Goal: Transaction & Acquisition: Purchase product/service

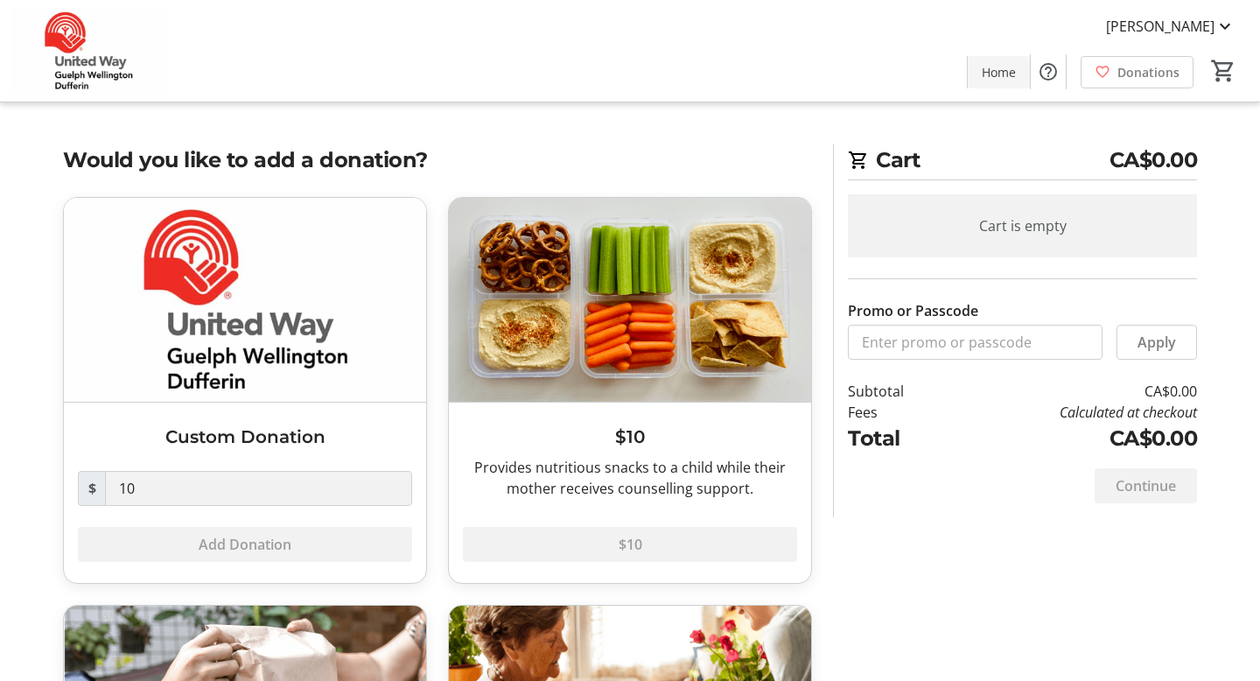
click at [988, 63] on span "Home" at bounding box center [998, 72] width 34 height 18
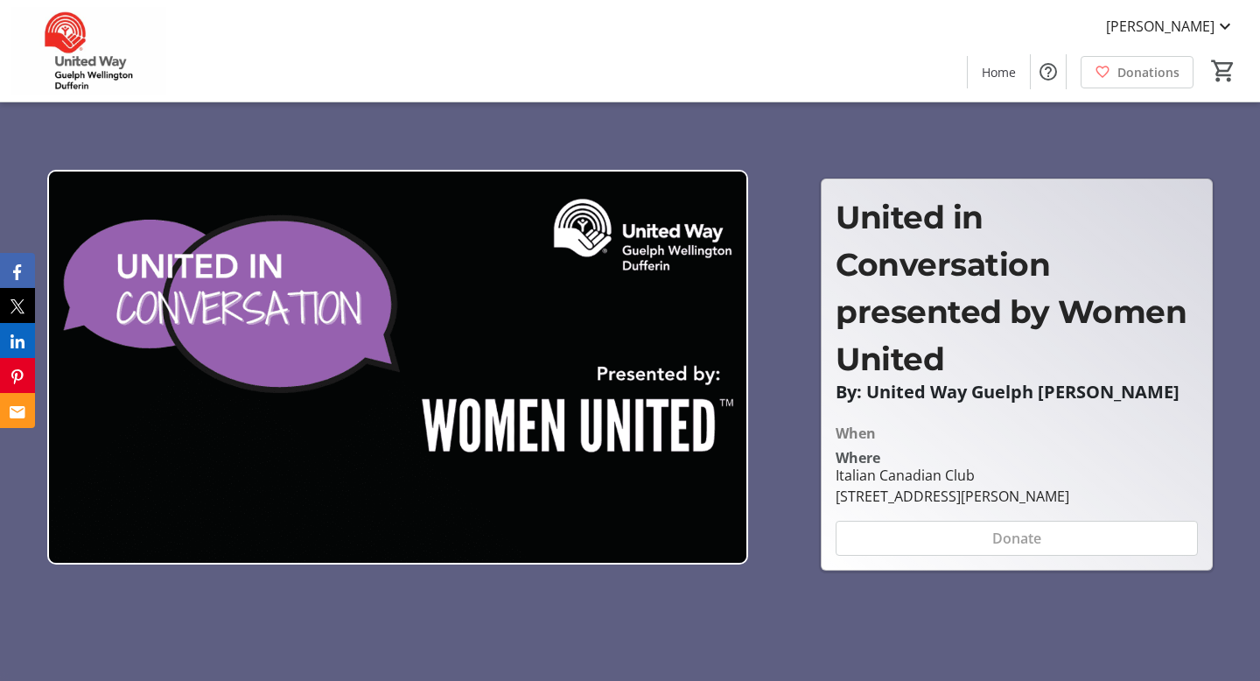
click at [966, 338] on div "United in Conversation presented by Women United" at bounding box center [1016, 287] width 362 height 189
click at [614, 333] on img at bounding box center [398, 367] width 702 height 395
click at [871, 324] on div "United in Conversation presented by Women United" at bounding box center [1016, 287] width 362 height 189
click at [866, 443] on div "When" at bounding box center [855, 433] width 40 height 21
click at [909, 220] on span "United in Conversation presented by Women United" at bounding box center [1010, 288] width 351 height 180
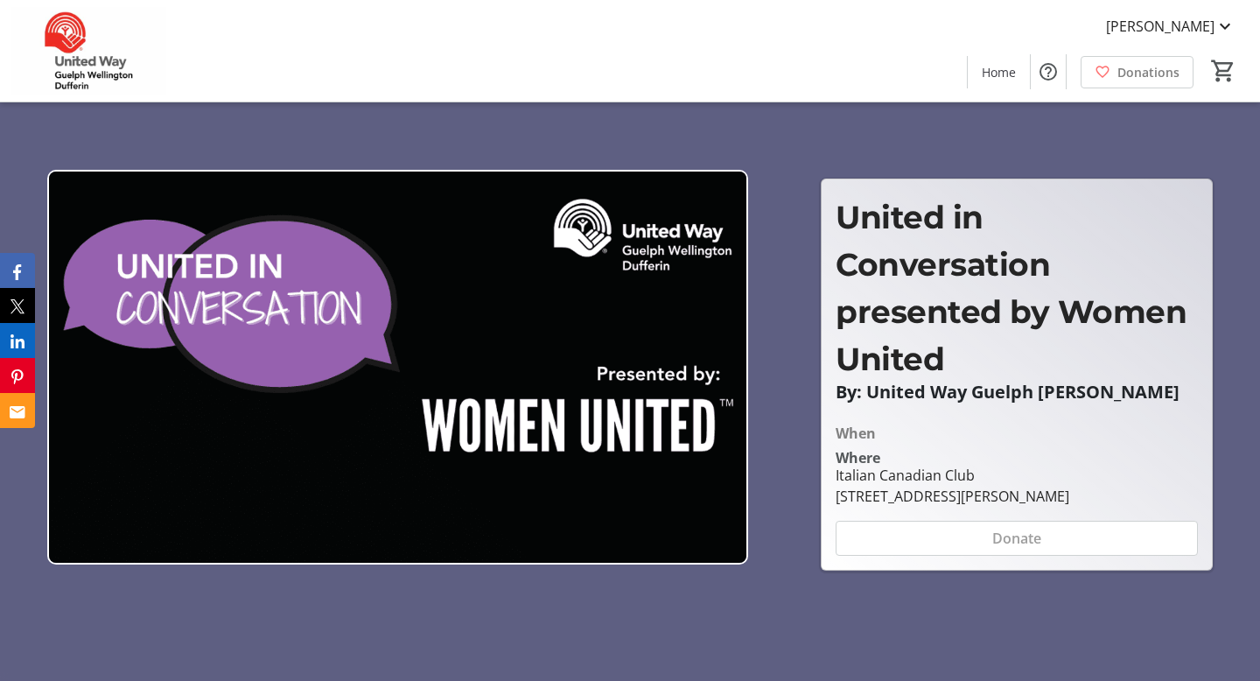
click at [563, 273] on img at bounding box center [398, 367] width 702 height 395
click at [280, 307] on img at bounding box center [398, 367] width 702 height 395
click at [968, 542] on div "Donate" at bounding box center [1016, 537] width 362 height 35
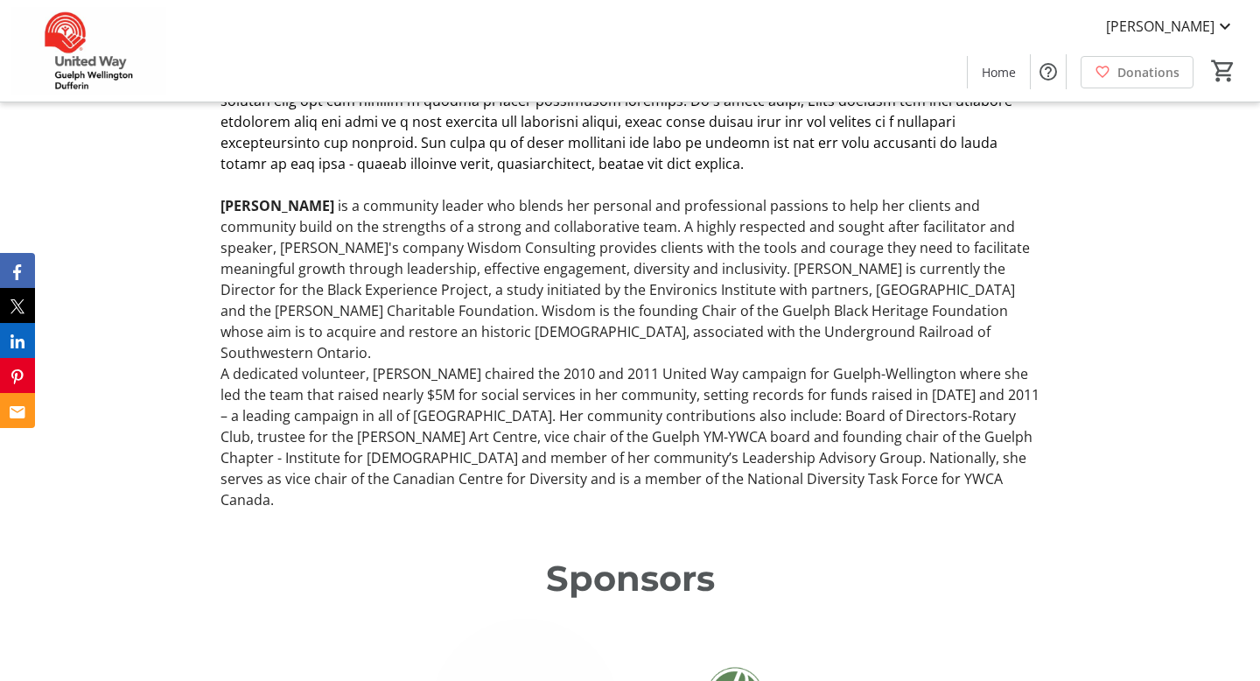
scroll to position [1917, 0]
